Goal: Complete application form

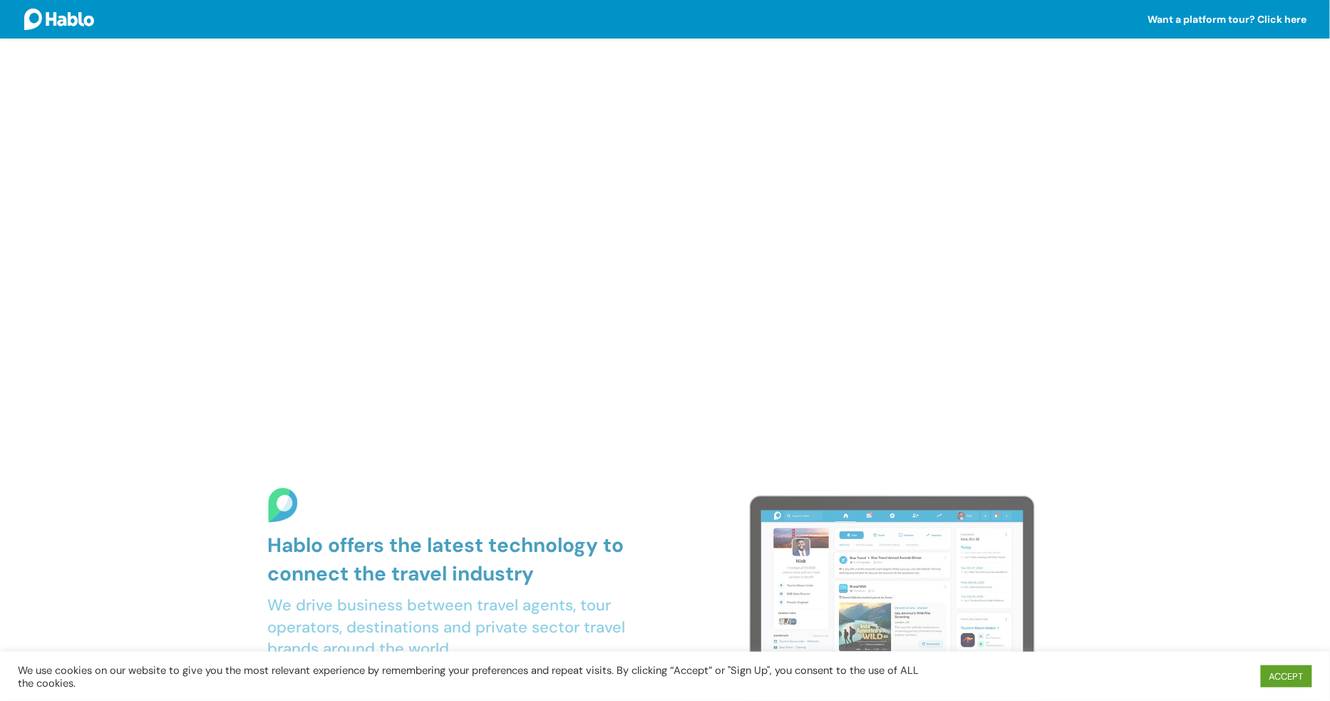
scroll to position [782, 0]
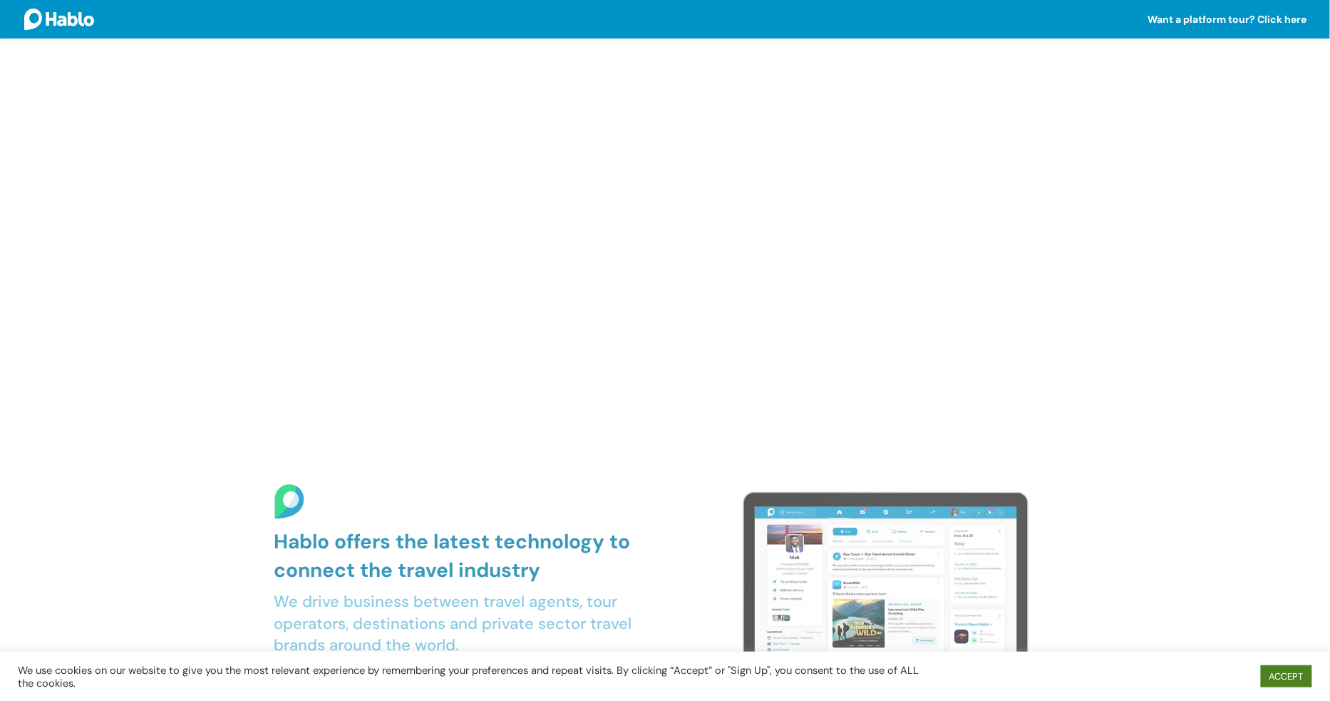
click at [1281, 678] on link "ACCEPT" at bounding box center [1286, 676] width 51 height 22
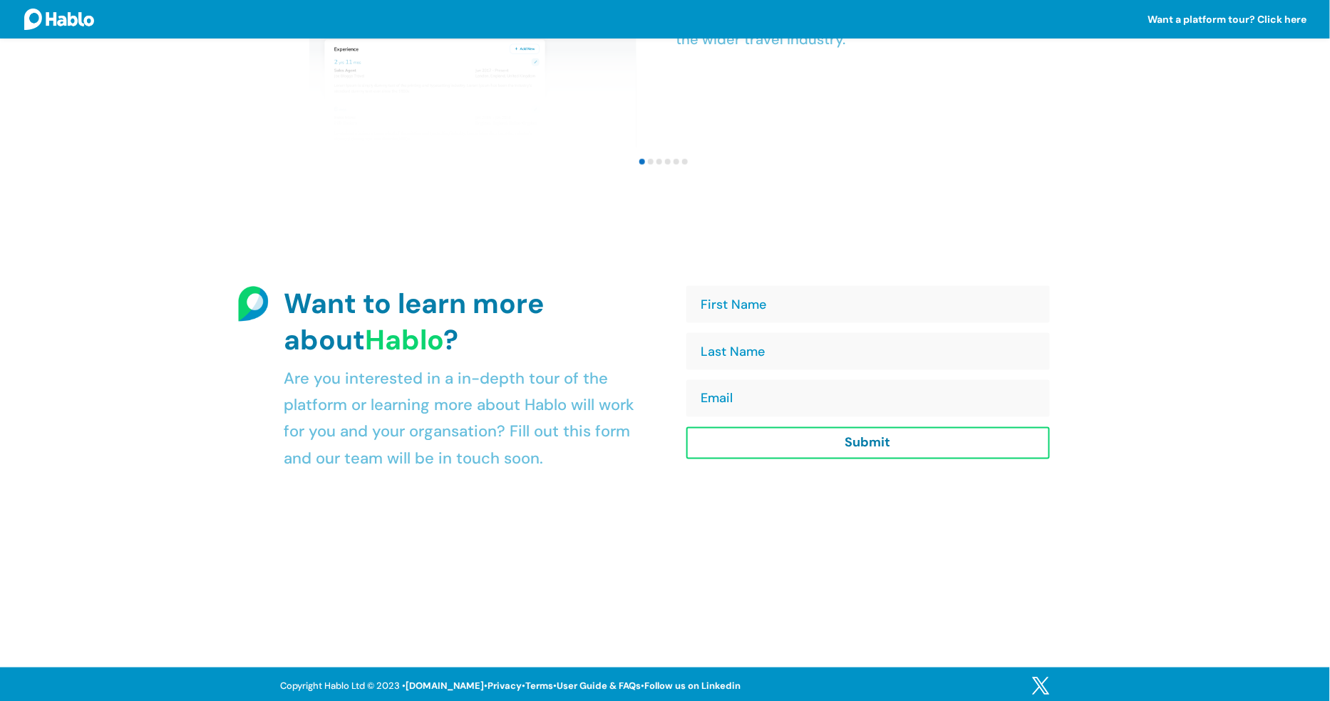
scroll to position [2605, 0]
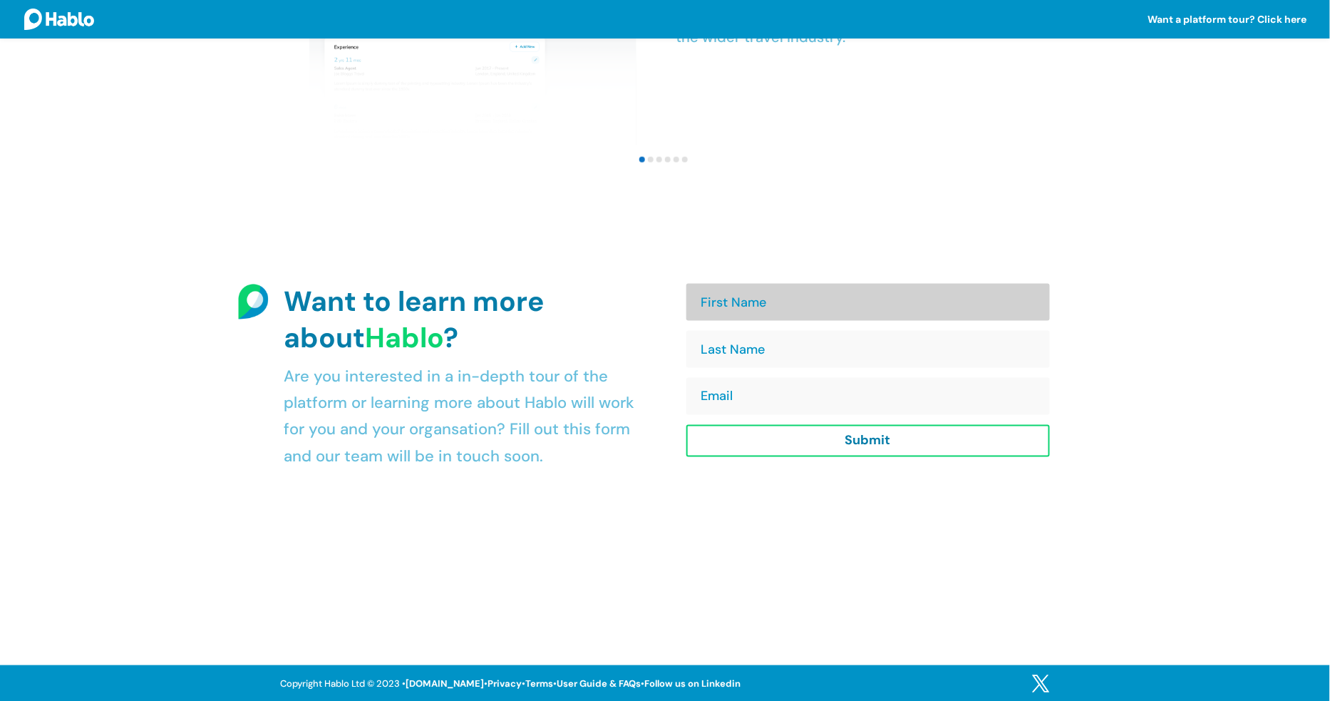
click at [799, 304] on input "First Name" at bounding box center [869, 302] width 364 height 37
type input "Elle"
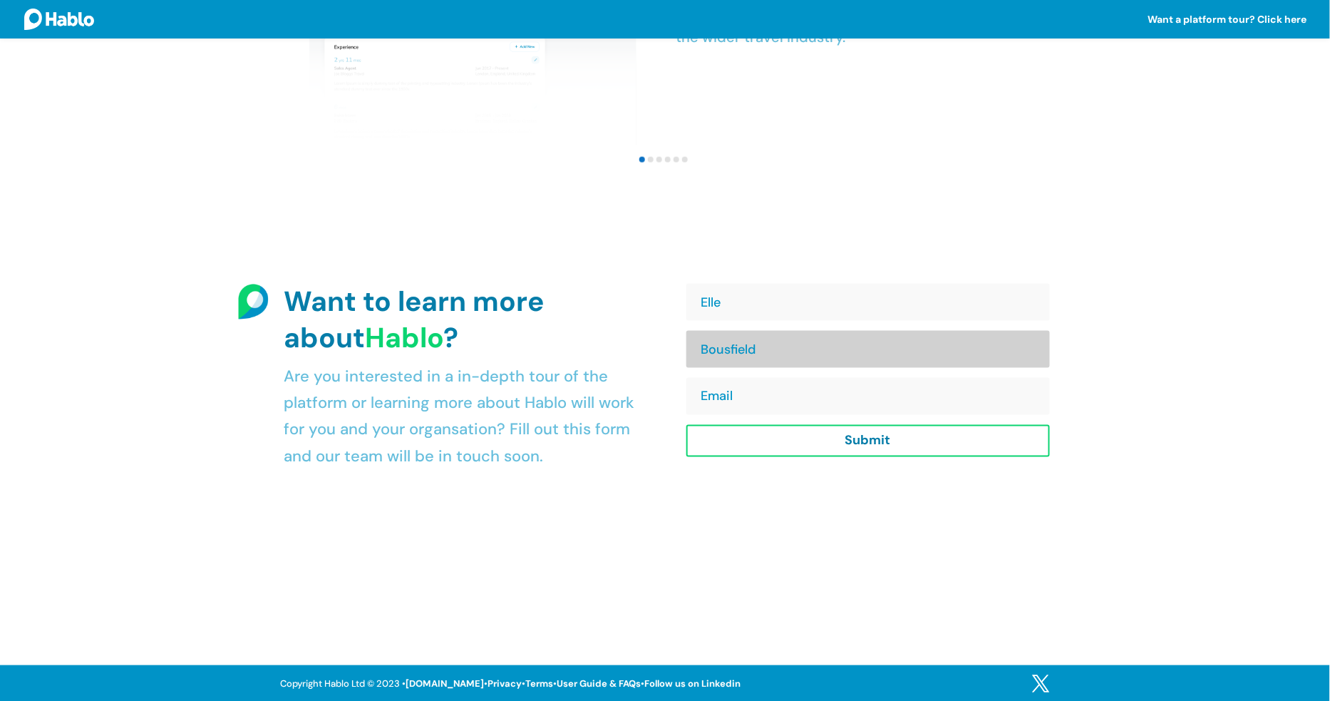
type input "Bousfield"
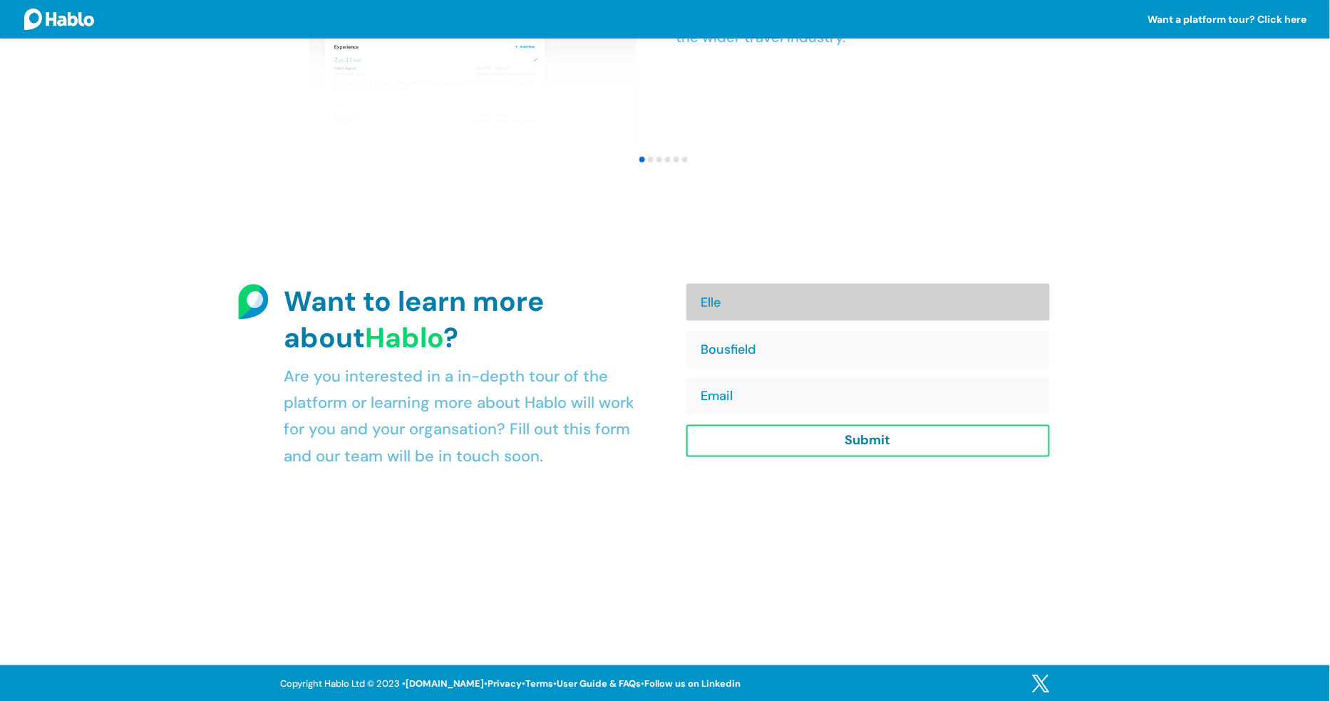
click at [761, 303] on input "Elle" at bounding box center [869, 302] width 364 height 37
type input "[PERSON_NAME]"
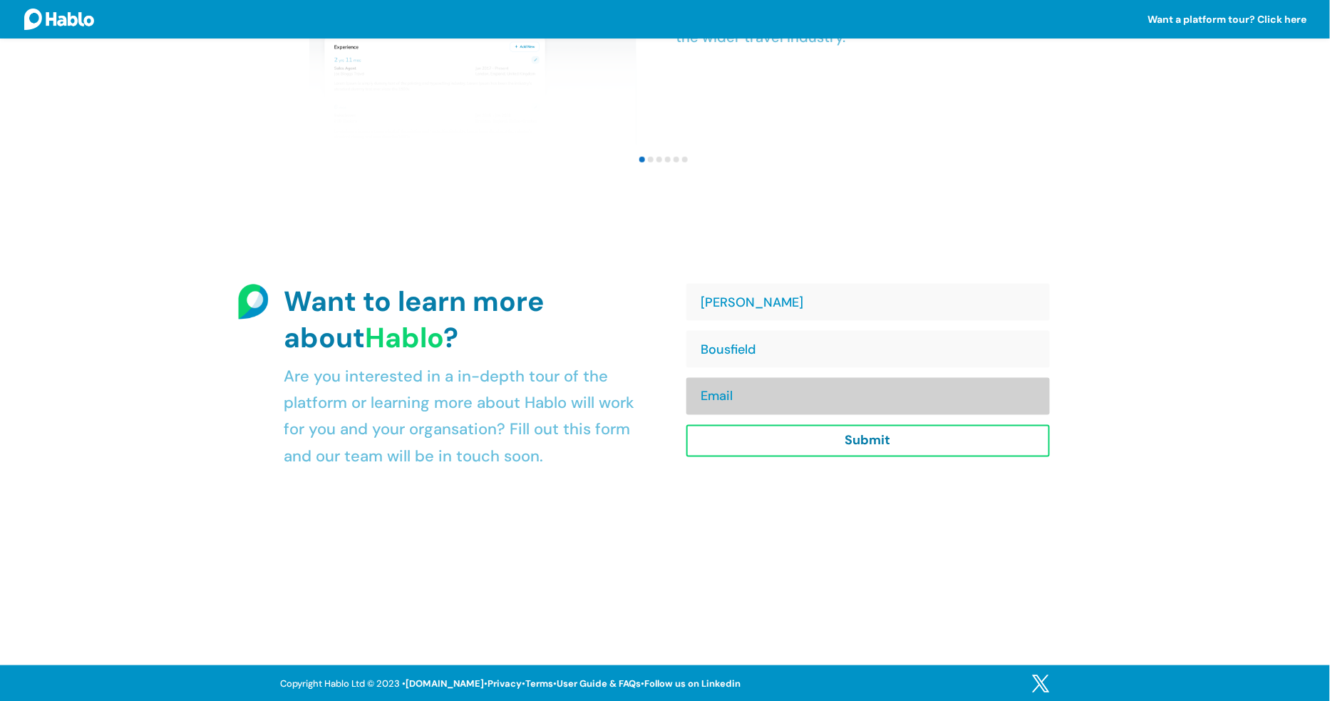
click at [709, 388] on input "Email" at bounding box center [869, 396] width 364 height 37
type input "[EMAIL_ADDRESS][DOMAIN_NAME]"
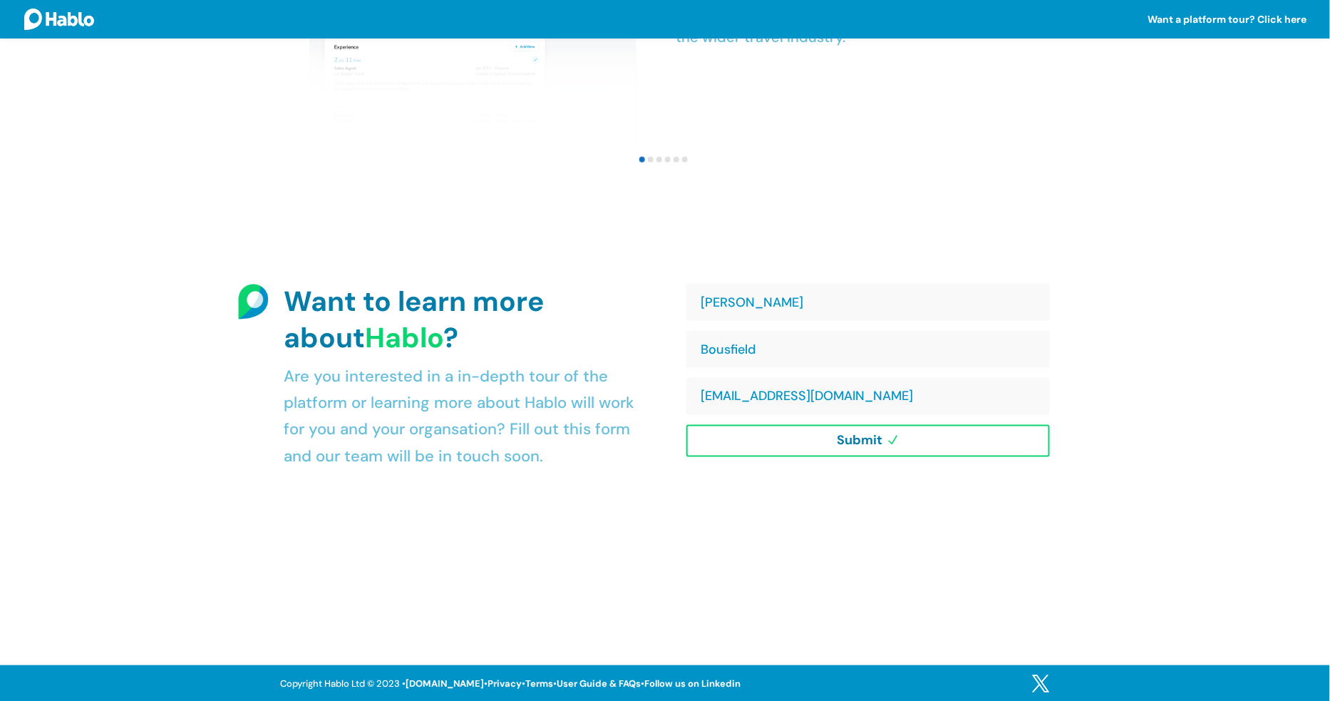
click at [736, 439] on link "Submit" at bounding box center [869, 441] width 364 height 32
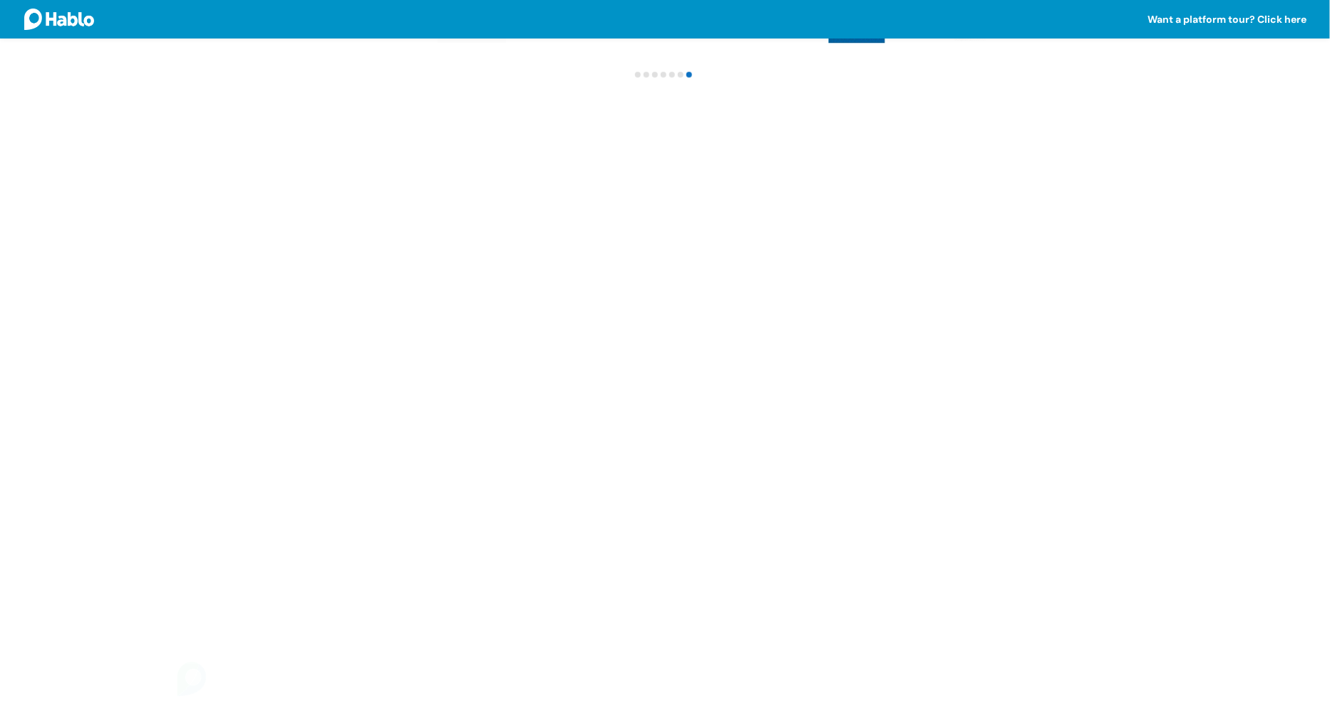
scroll to position [619, 0]
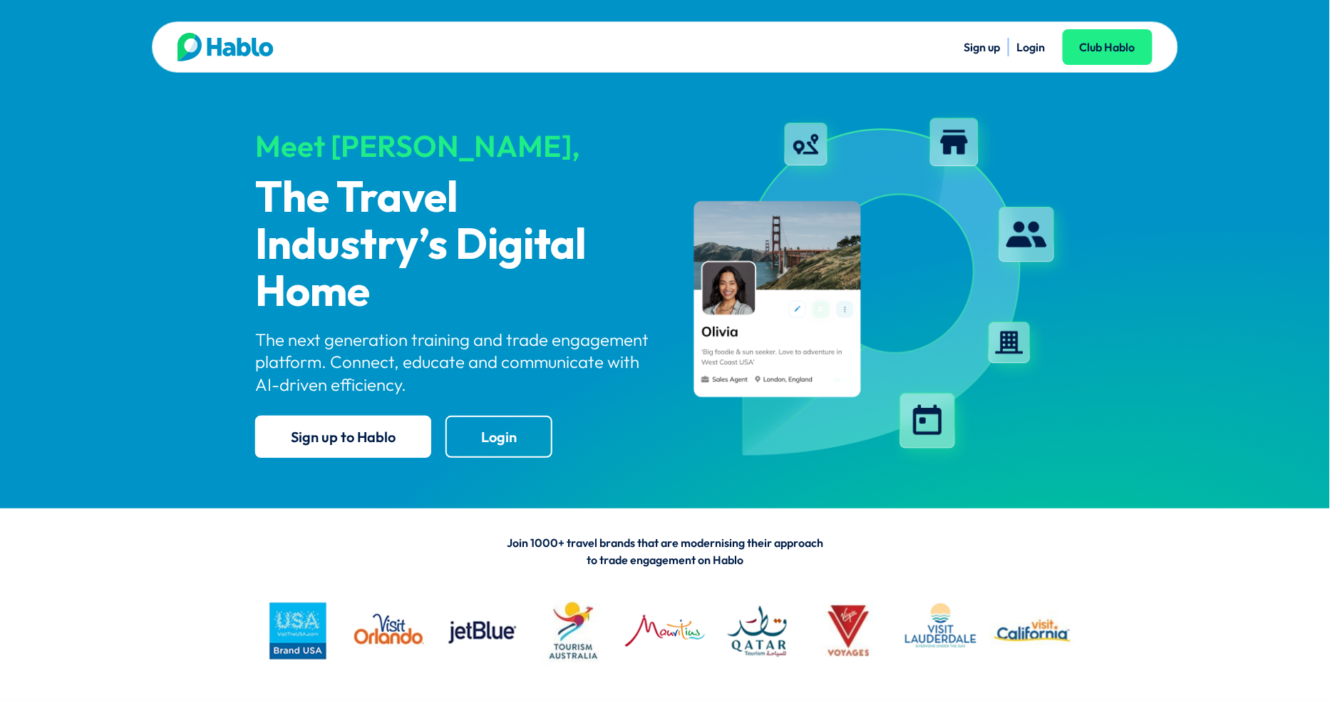
click at [977, 46] on link "Sign up" at bounding box center [982, 47] width 36 height 14
click at [1038, 51] on link "Login" at bounding box center [1031, 47] width 29 height 14
